Goal: Transaction & Acquisition: Download file/media

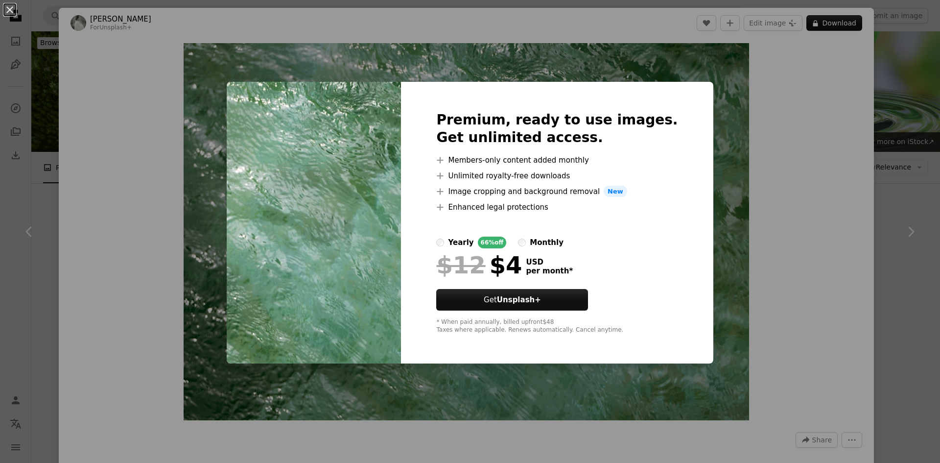
scroll to position [392, 0]
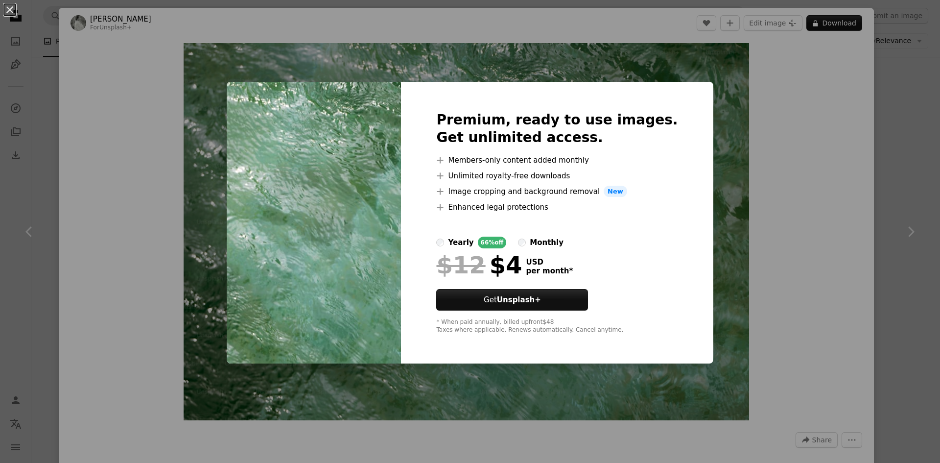
click at [883, 79] on div "An X shape Premium, ready to use images. Get unlimited access. A plus sign Memb…" at bounding box center [470, 231] width 940 height 463
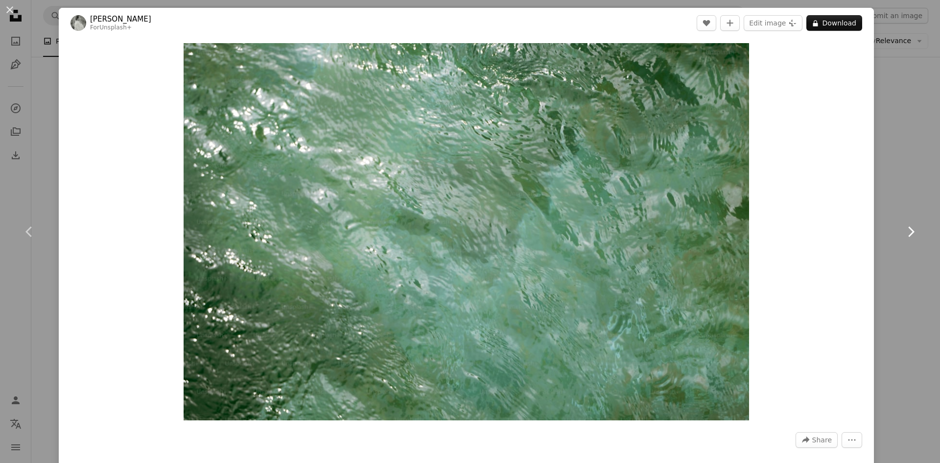
click at [898, 186] on link "Chevron right" at bounding box center [910, 232] width 59 height 94
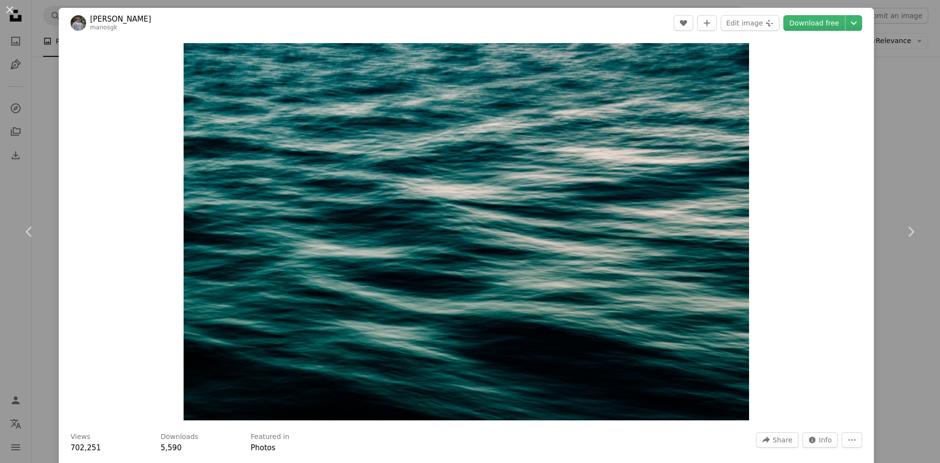
click at [859, 85] on div "Zoom in" at bounding box center [466, 231] width 815 height 387
click at [902, 217] on link "Chevron right" at bounding box center [910, 232] width 59 height 94
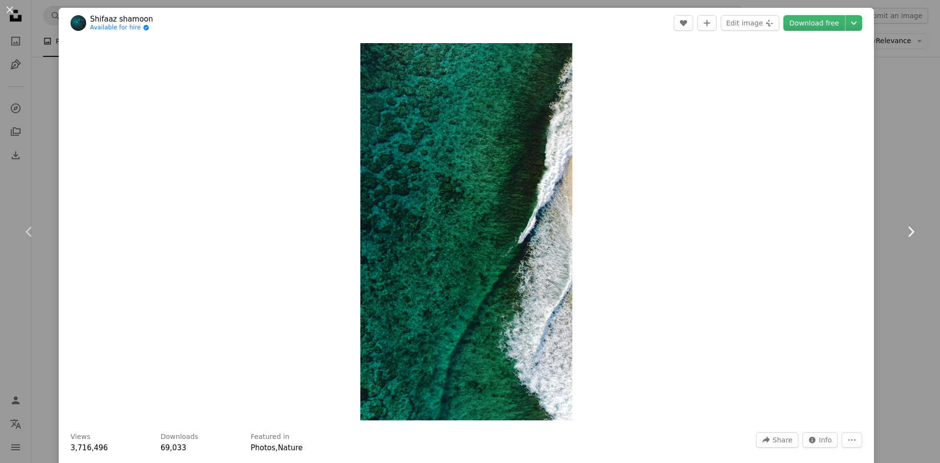
click at [902, 217] on link "Chevron right" at bounding box center [910, 232] width 59 height 94
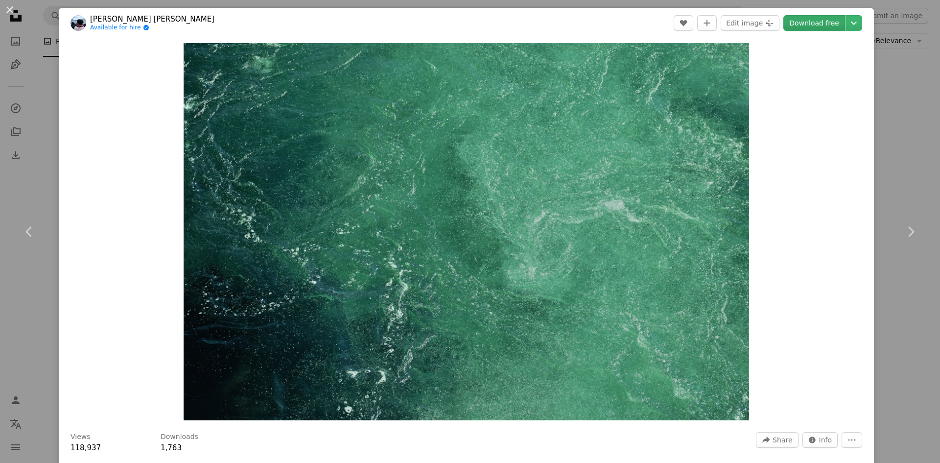
click at [808, 24] on link "Download free" at bounding box center [814, 23] width 62 height 16
